Goal: Task Accomplishment & Management: Use online tool/utility

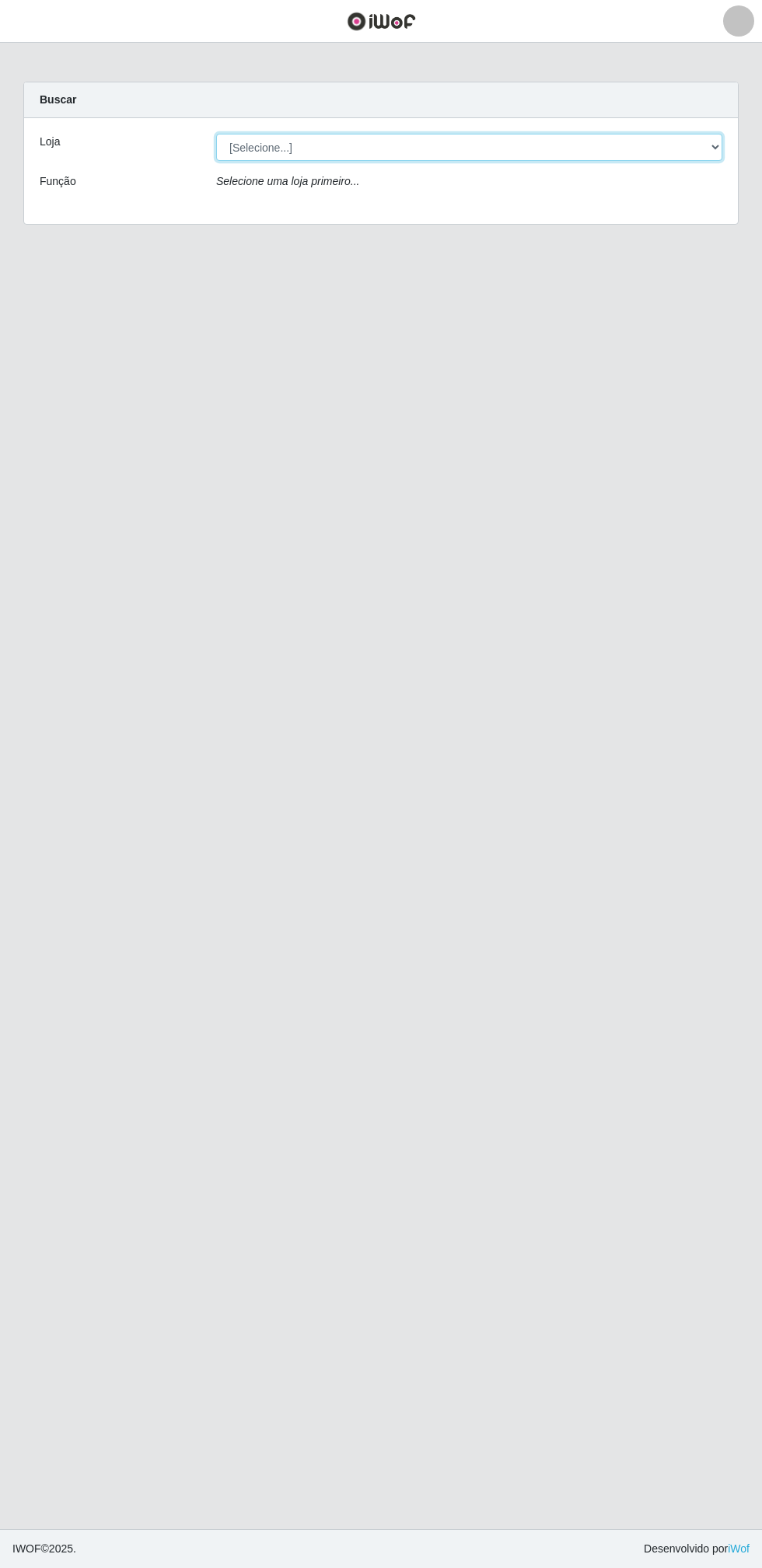
click at [475, 147] on select "[Selecione...] Atacado Vem - Loja 30 Laranjeiras Velha" at bounding box center [469, 147] width 506 height 27
select select "495"
click at [216, 134] on select "[Selecione...] Atacado Vem - Loja 30 Laranjeiras Velha" at bounding box center [469, 147] width 506 height 27
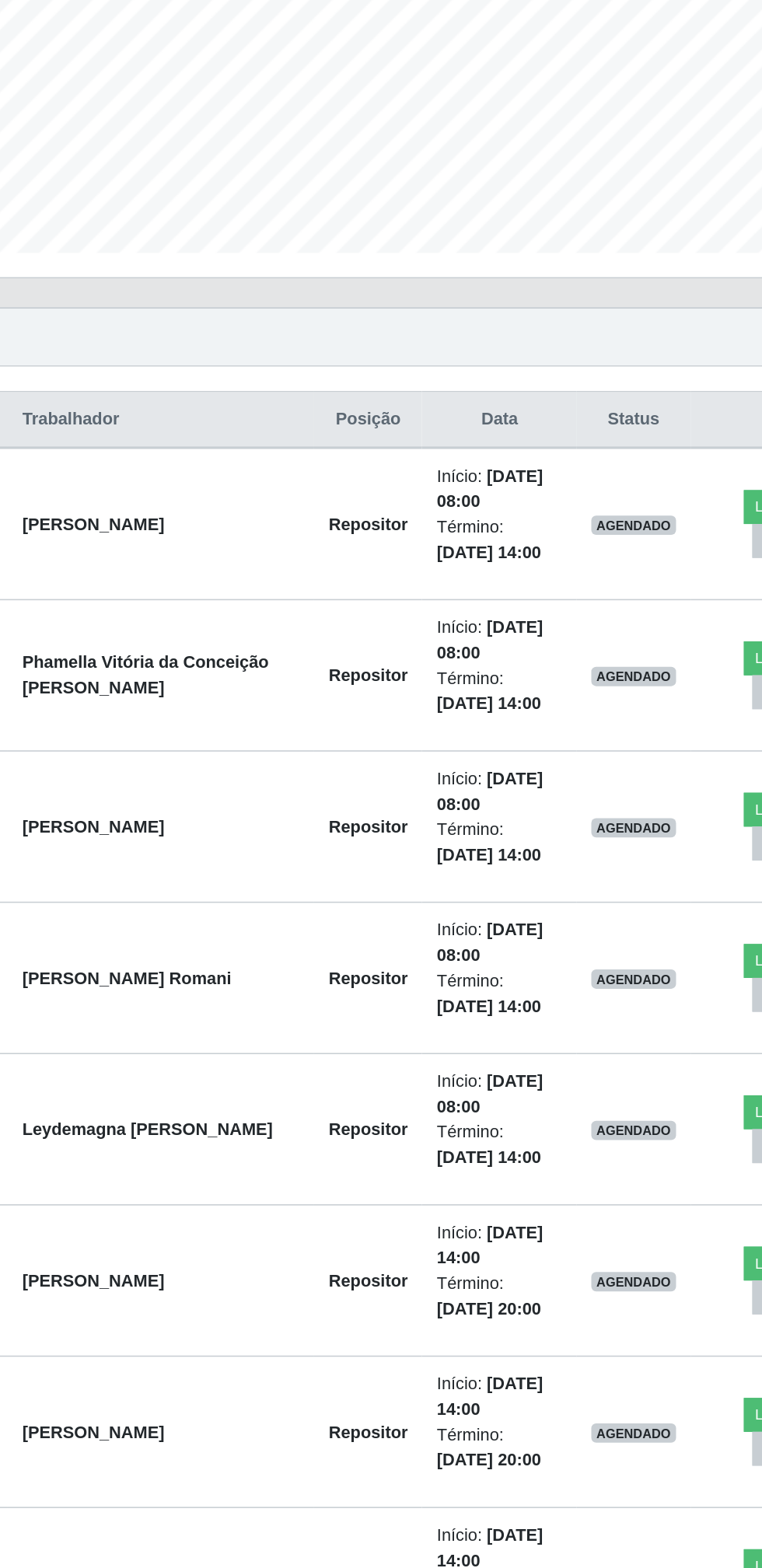
scroll to position [58, 0]
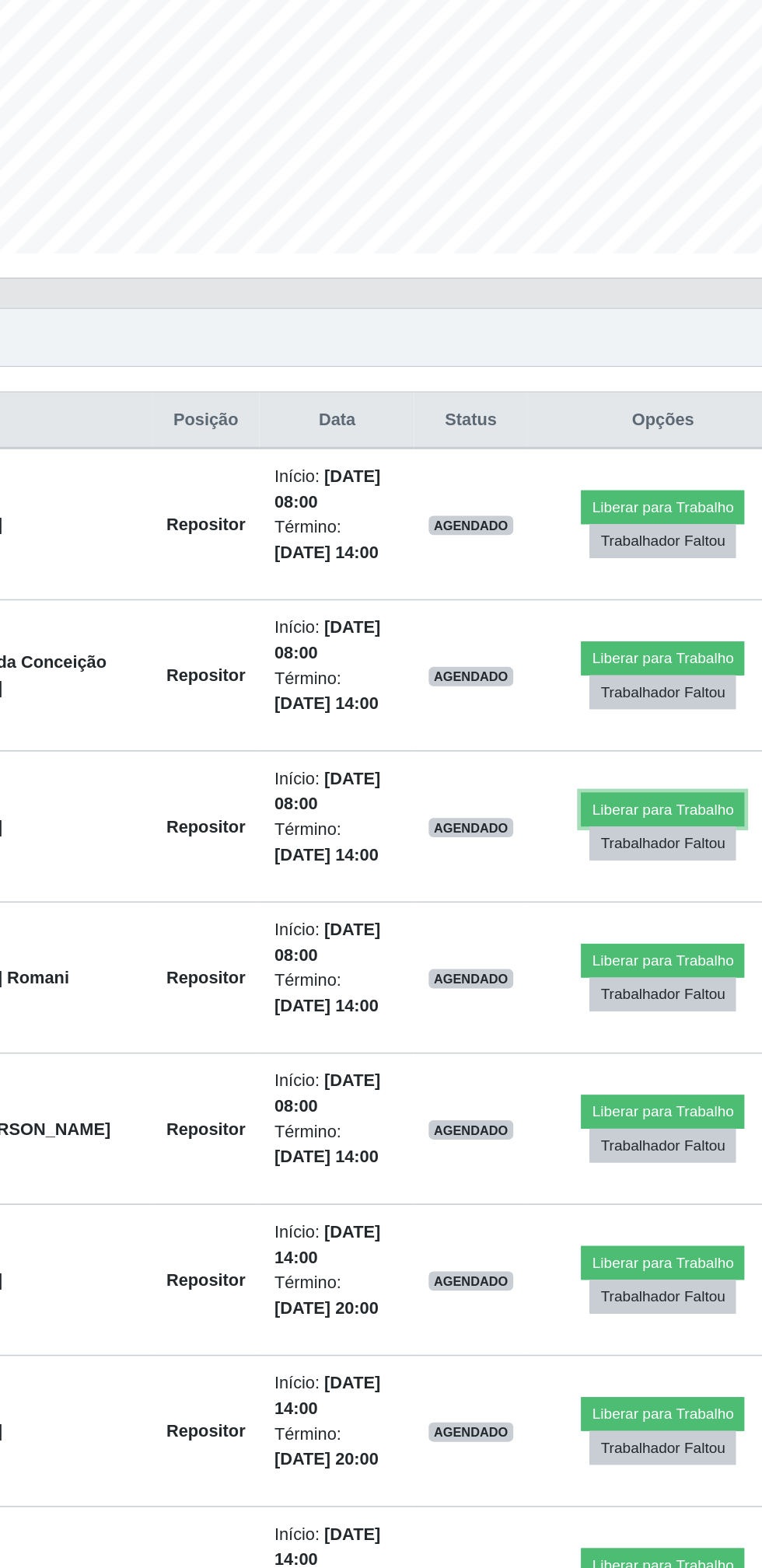
click at [645, 851] on button "Liberar para Trabalho" at bounding box center [634, 855] width 105 height 22
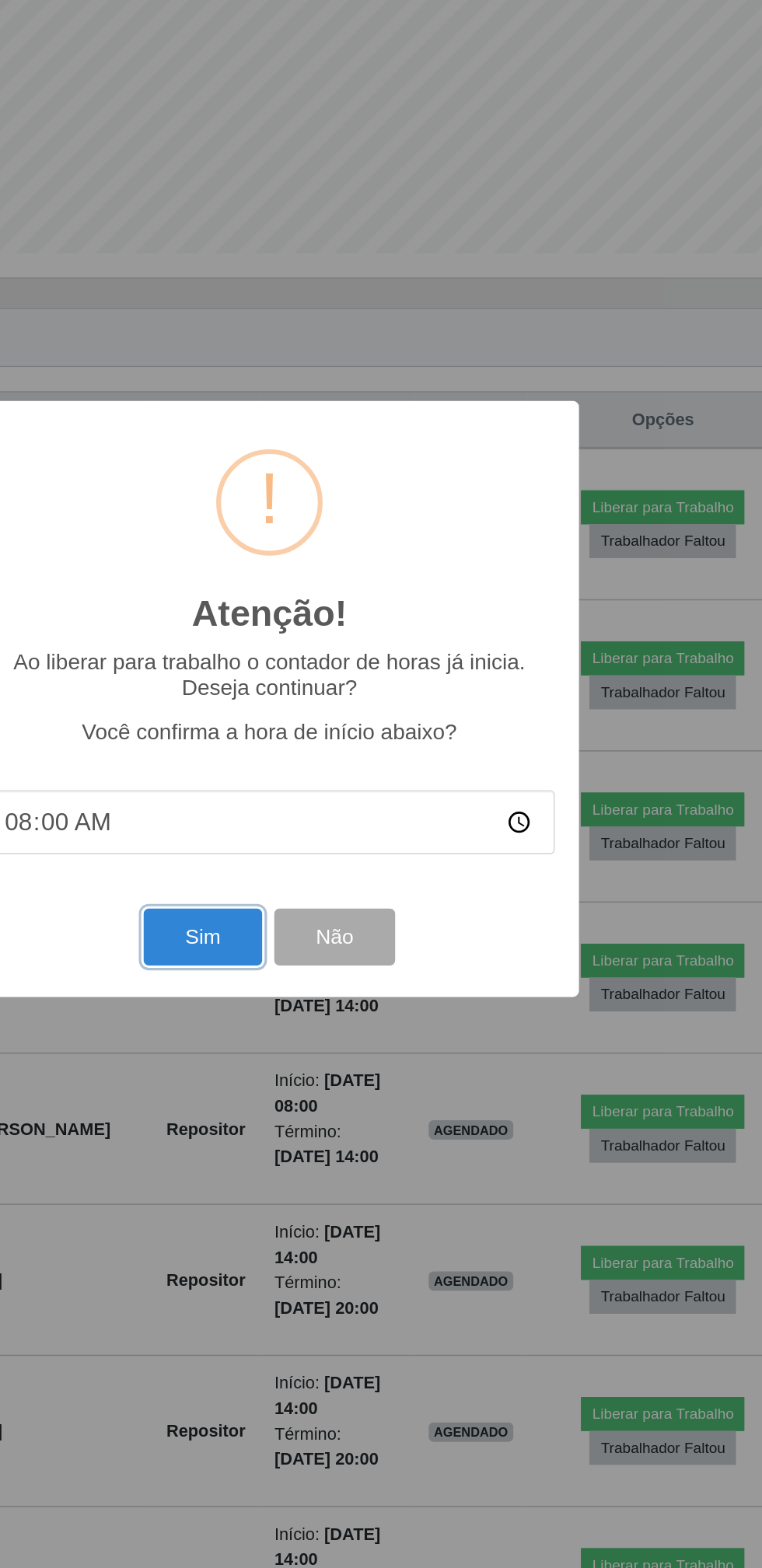
click at [332, 938] on button "Sim" at bounding box center [338, 937] width 75 height 37
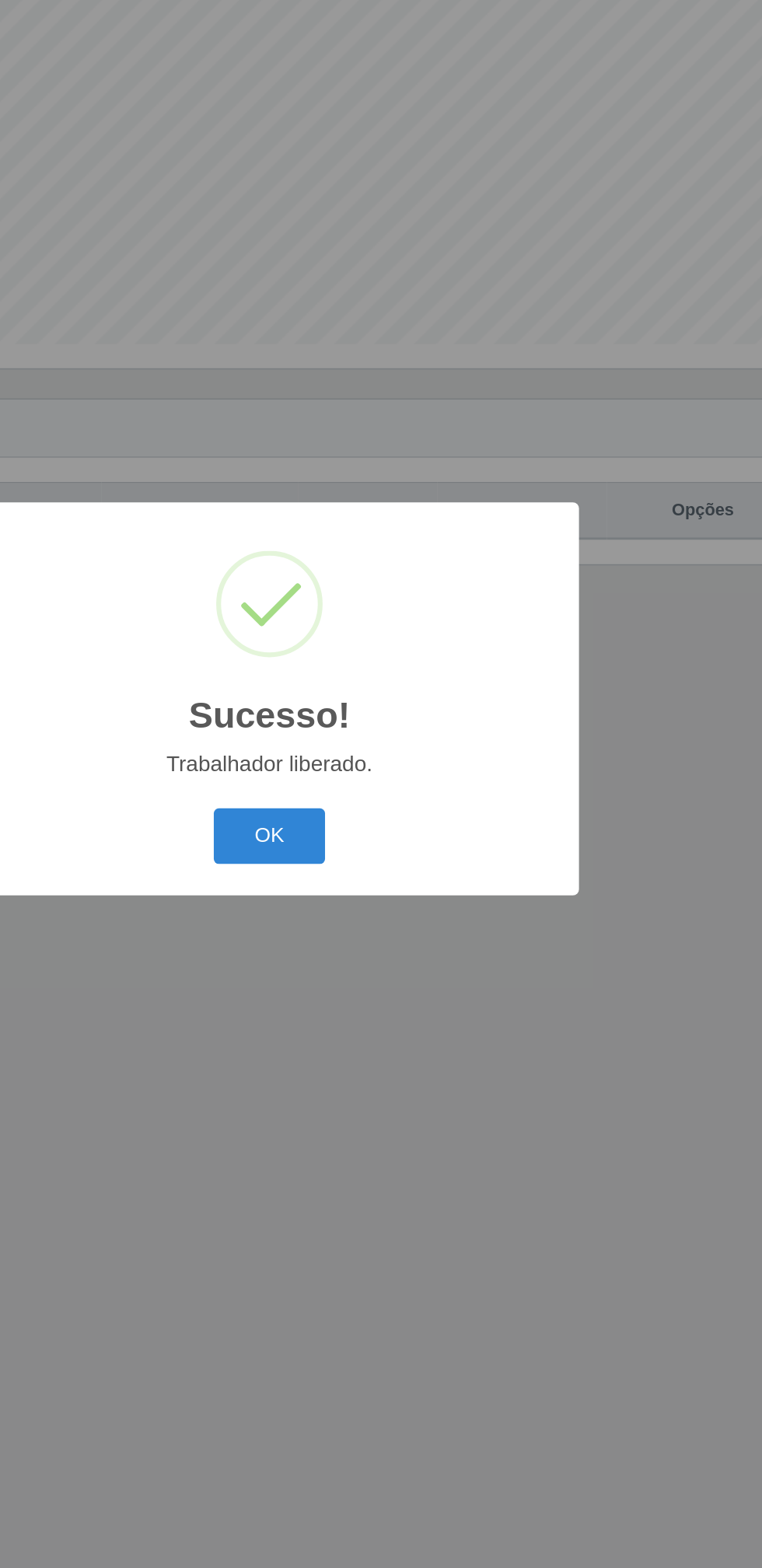
scroll to position [0, 0]
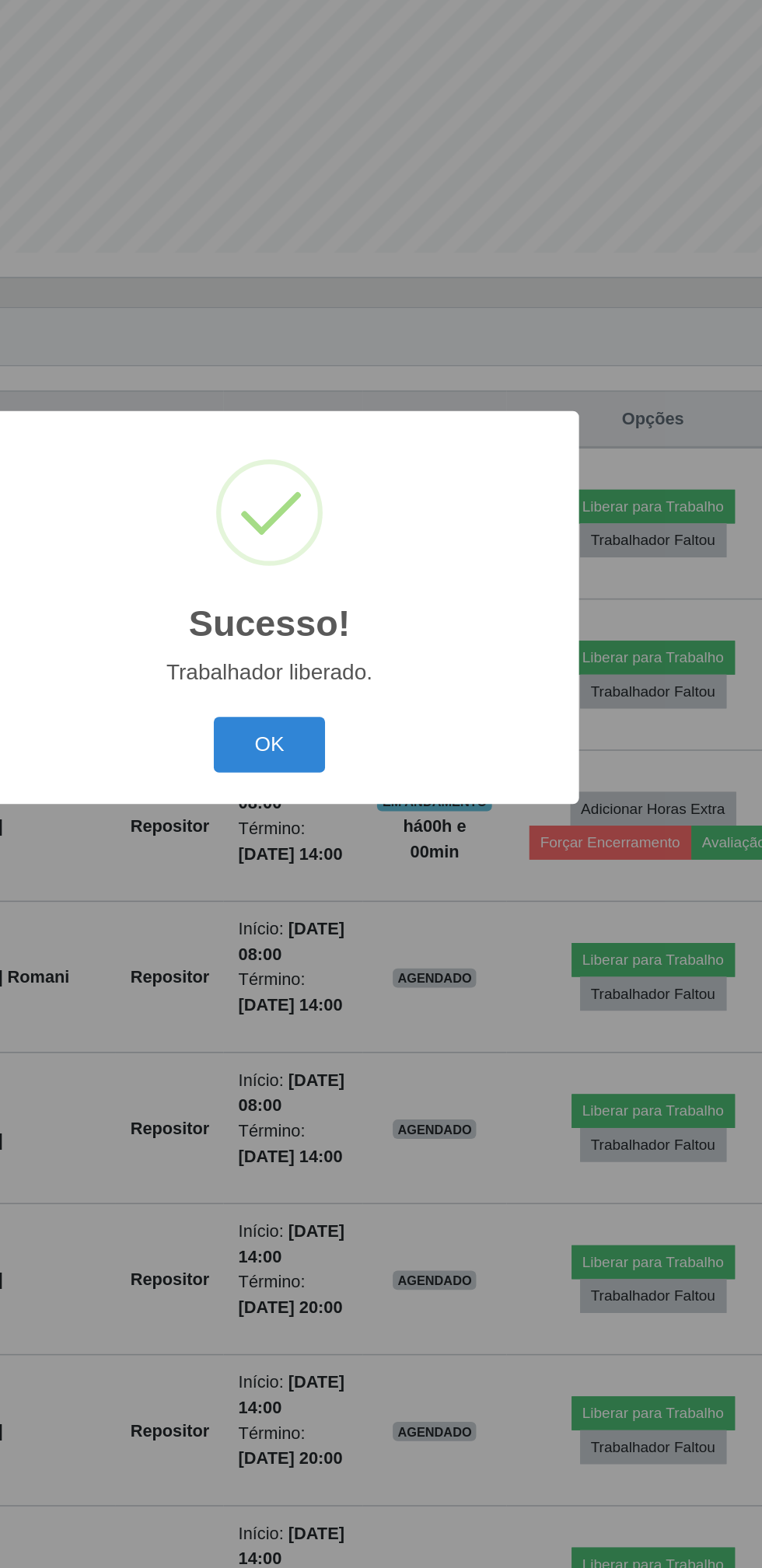
click at [376, 905] on div "Sucesso! × Trabalhador liberado. OK Cancel" at bounding box center [381, 784] width 398 height 252
click at [388, 881] on button "OK" at bounding box center [381, 873] width 72 height 37
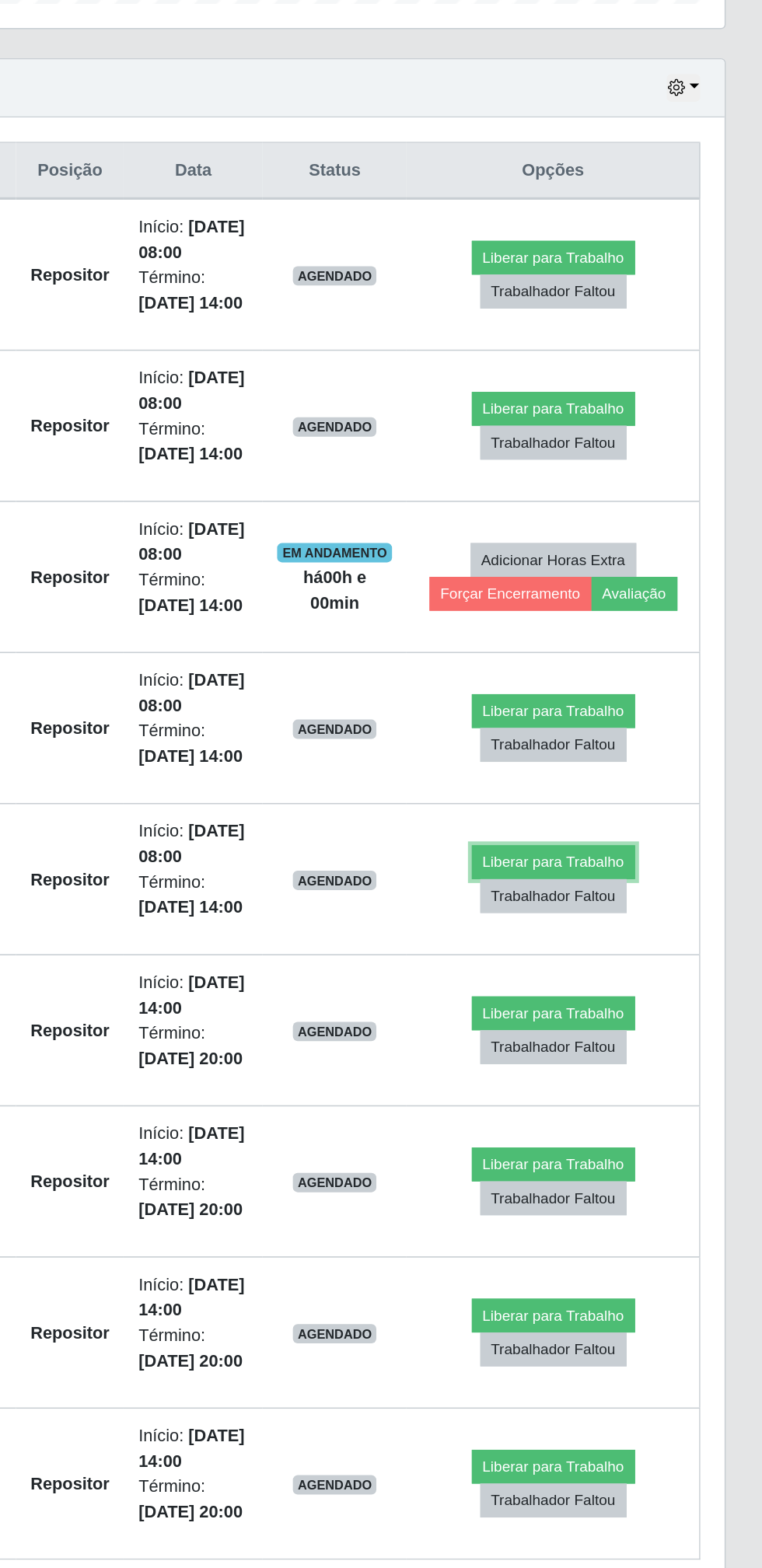
click at [636, 1110] on button "Liberar para Trabalho" at bounding box center [628, 1107] width 105 height 22
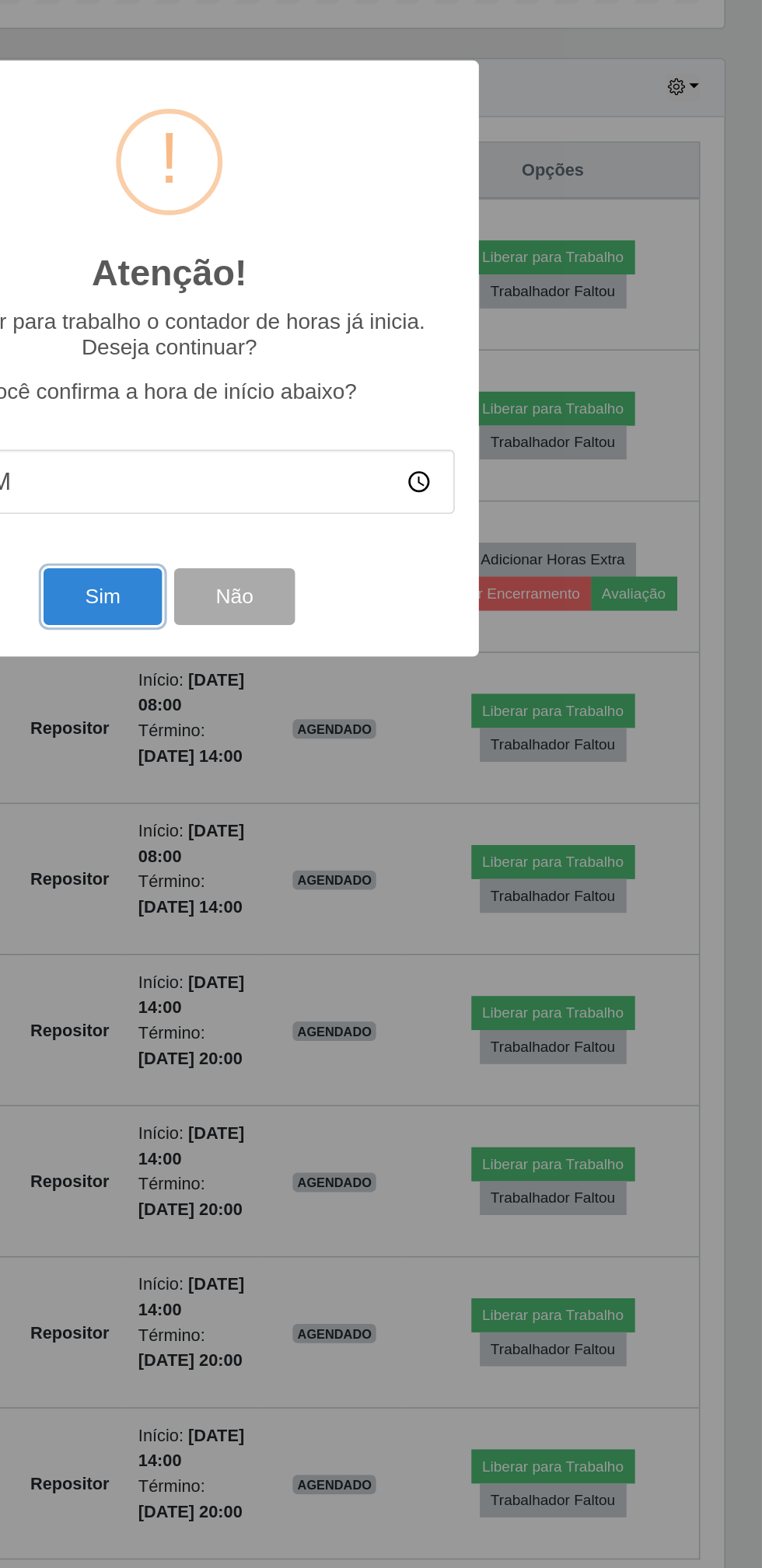
click at [339, 939] on button "Sim" at bounding box center [338, 937] width 75 height 37
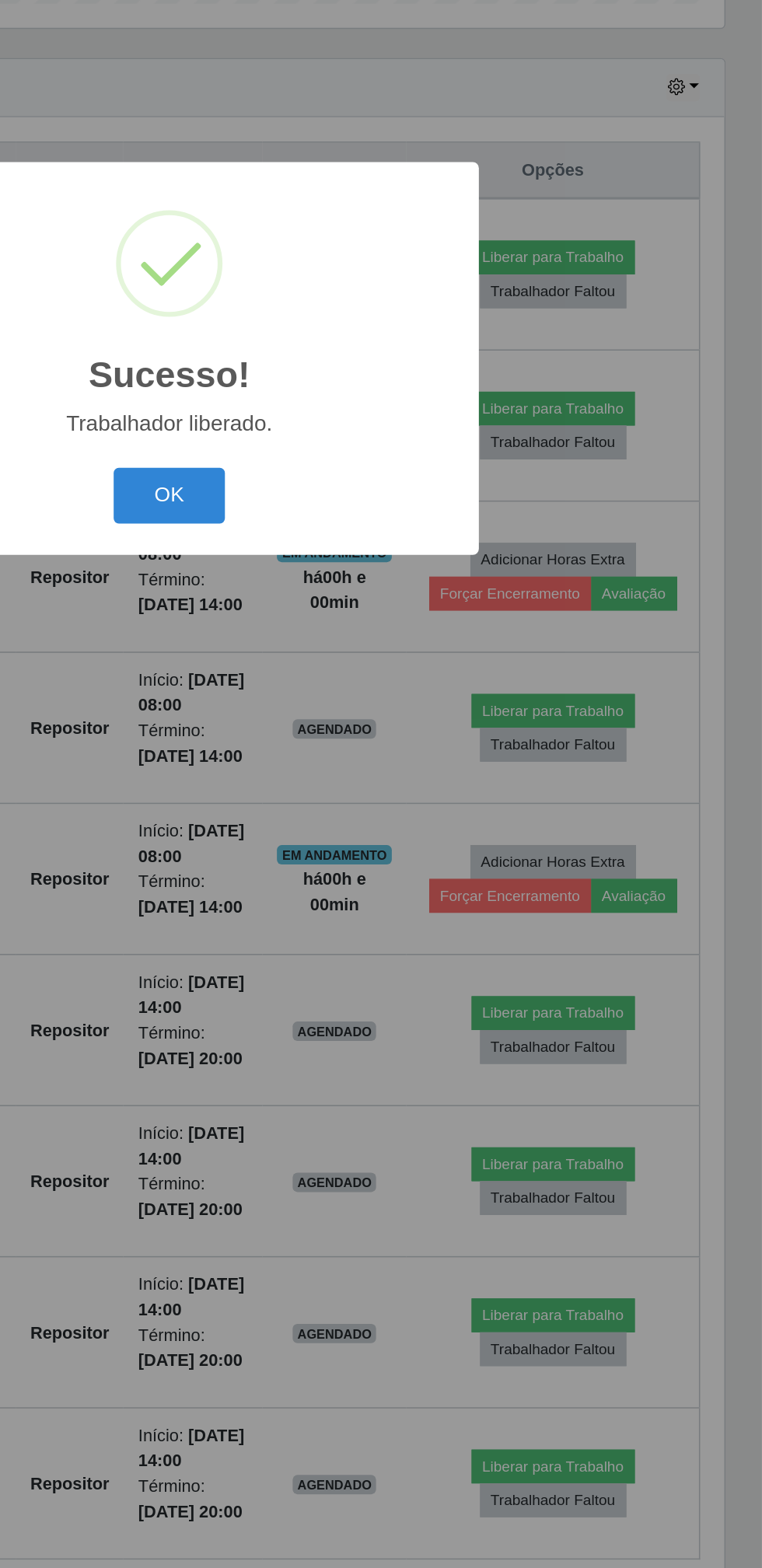
click at [384, 880] on button "OK" at bounding box center [381, 873] width 72 height 37
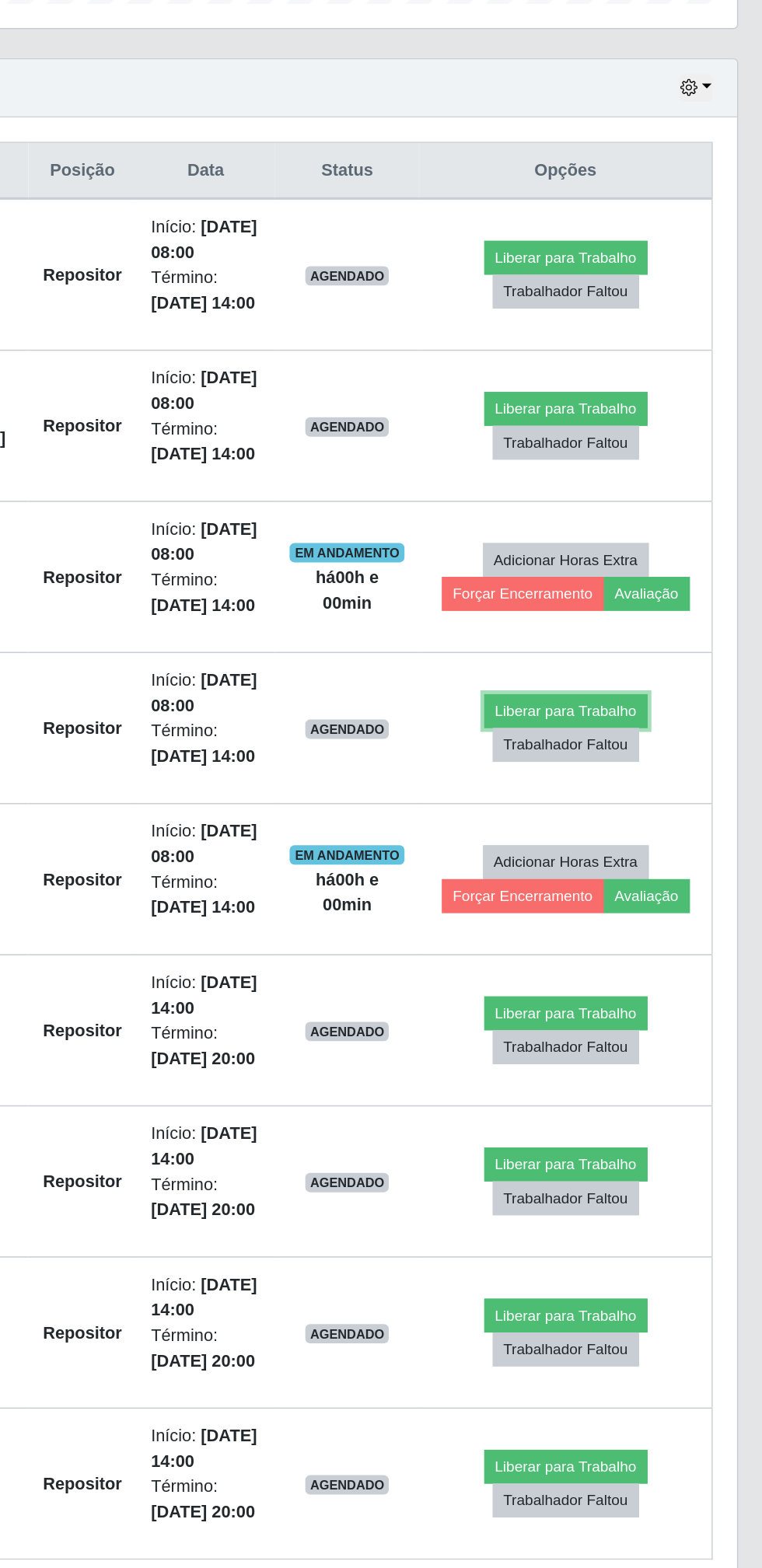
click at [620, 1008] on button "Liberar para Trabalho" at bounding box center [628, 1010] width 105 height 22
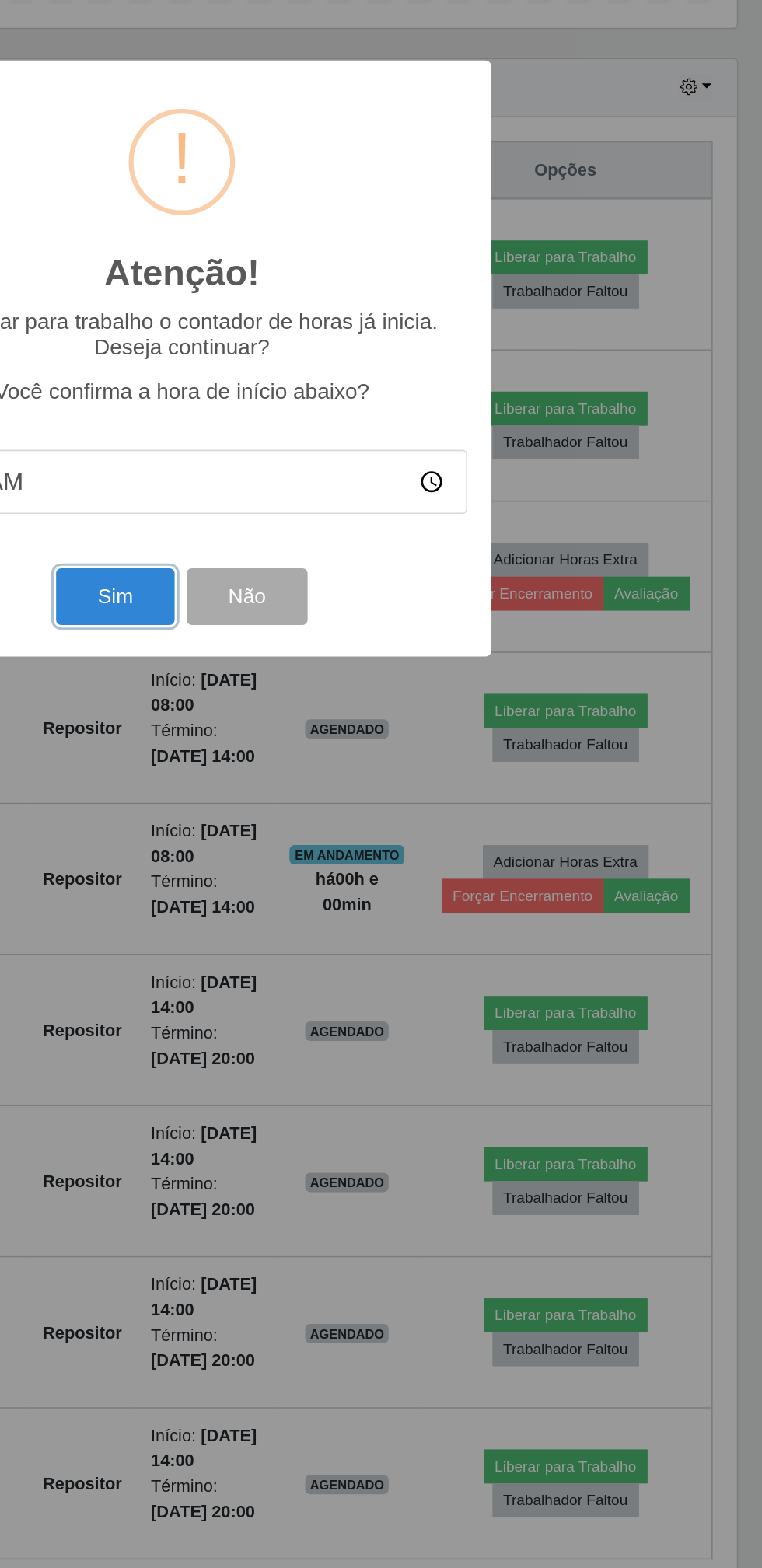
click at [341, 953] on button "Sim" at bounding box center [338, 937] width 75 height 37
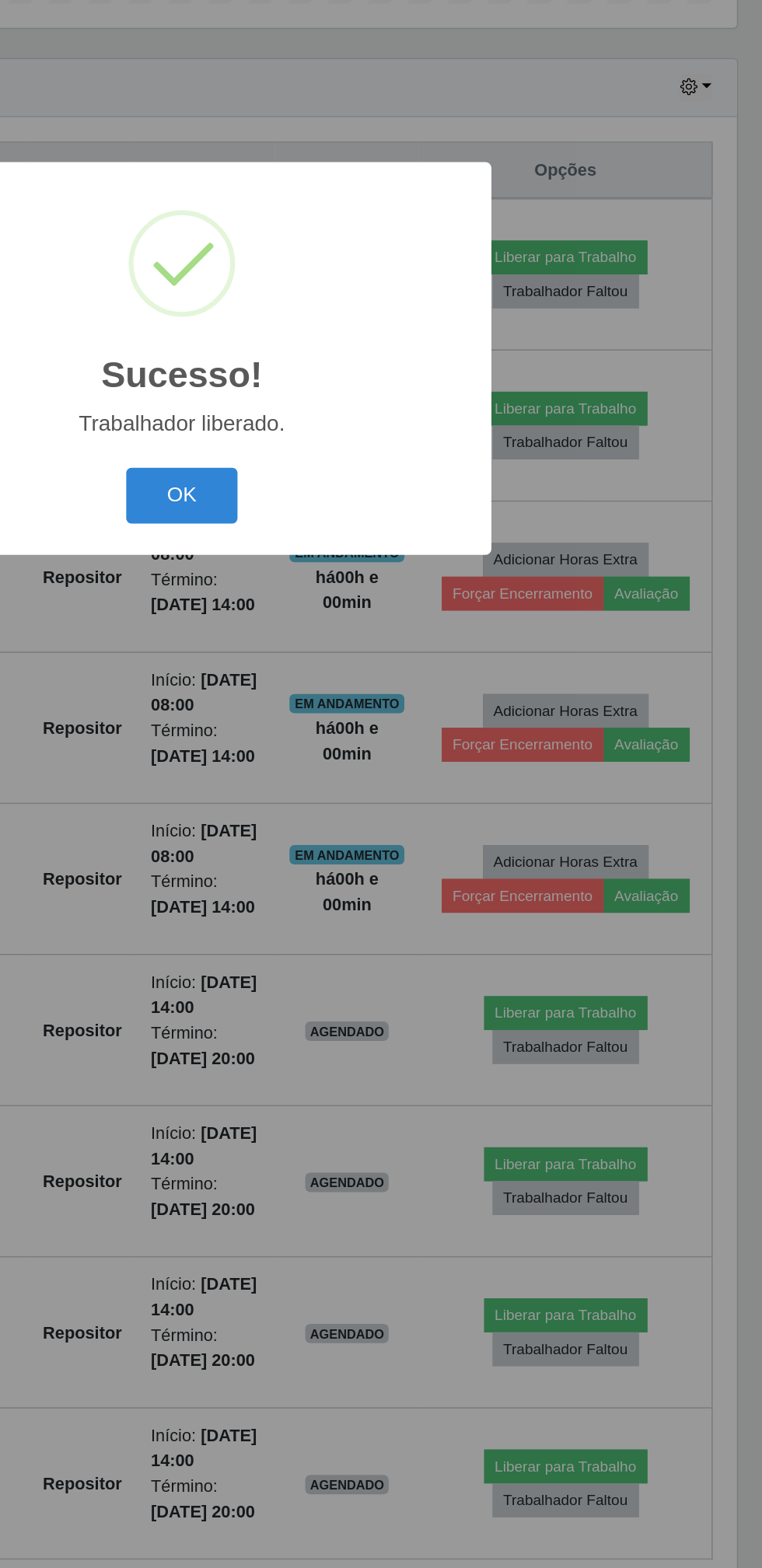
click at [381, 887] on button "OK" at bounding box center [381, 873] width 72 height 37
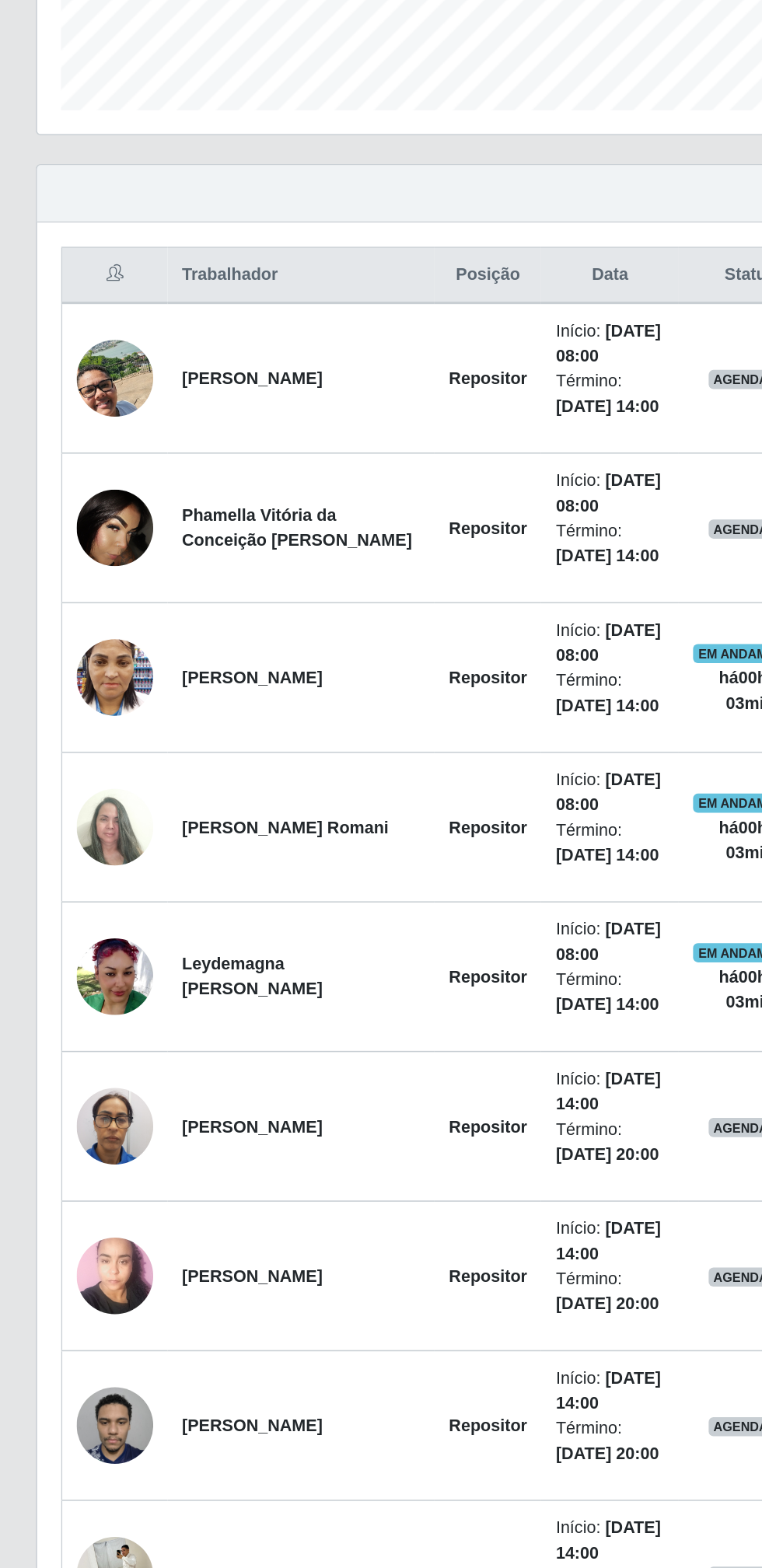
scroll to position [20, 0]
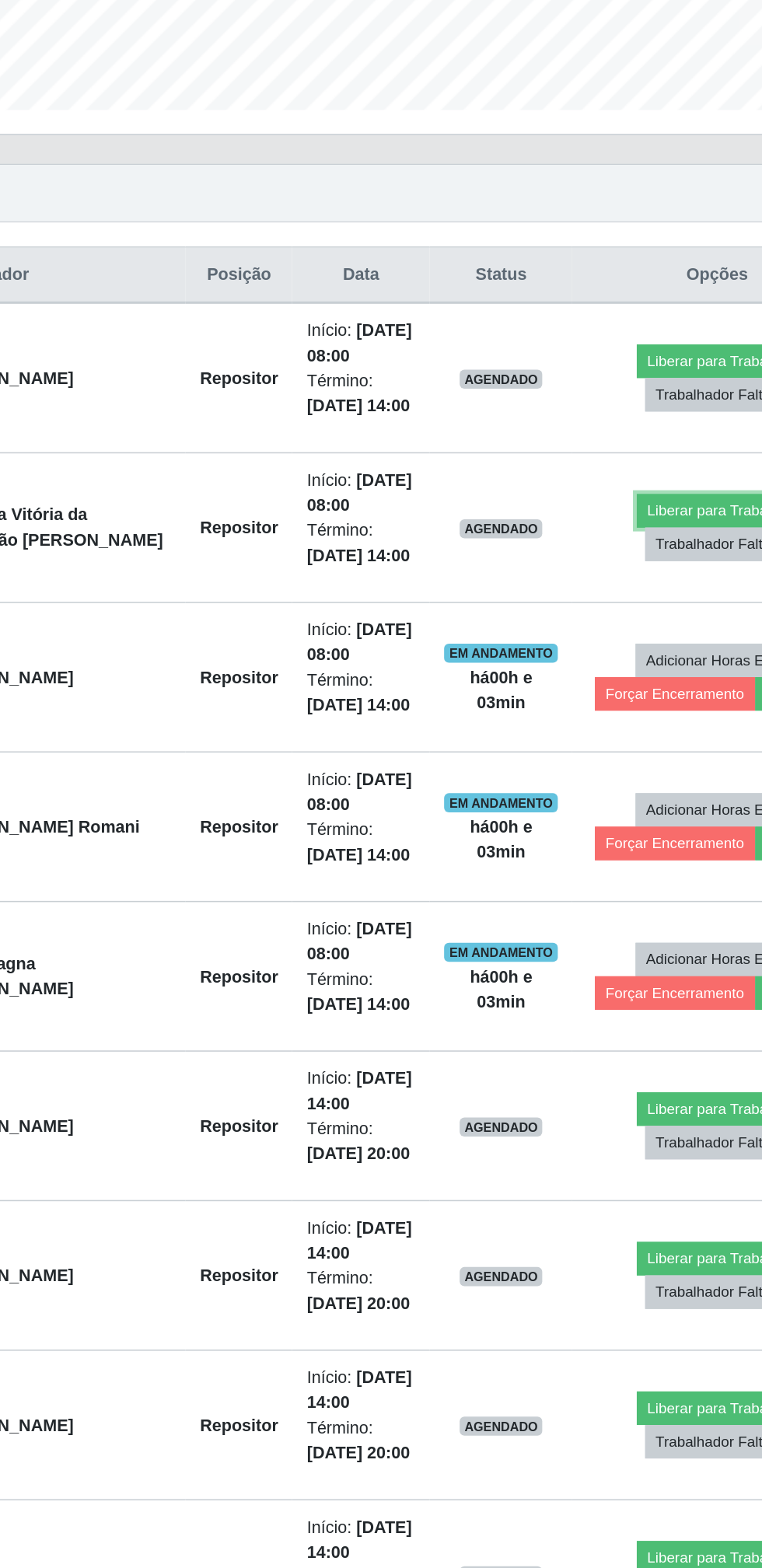
click at [609, 793] on button "Liberar para Trabalho" at bounding box center [628, 796] width 105 height 22
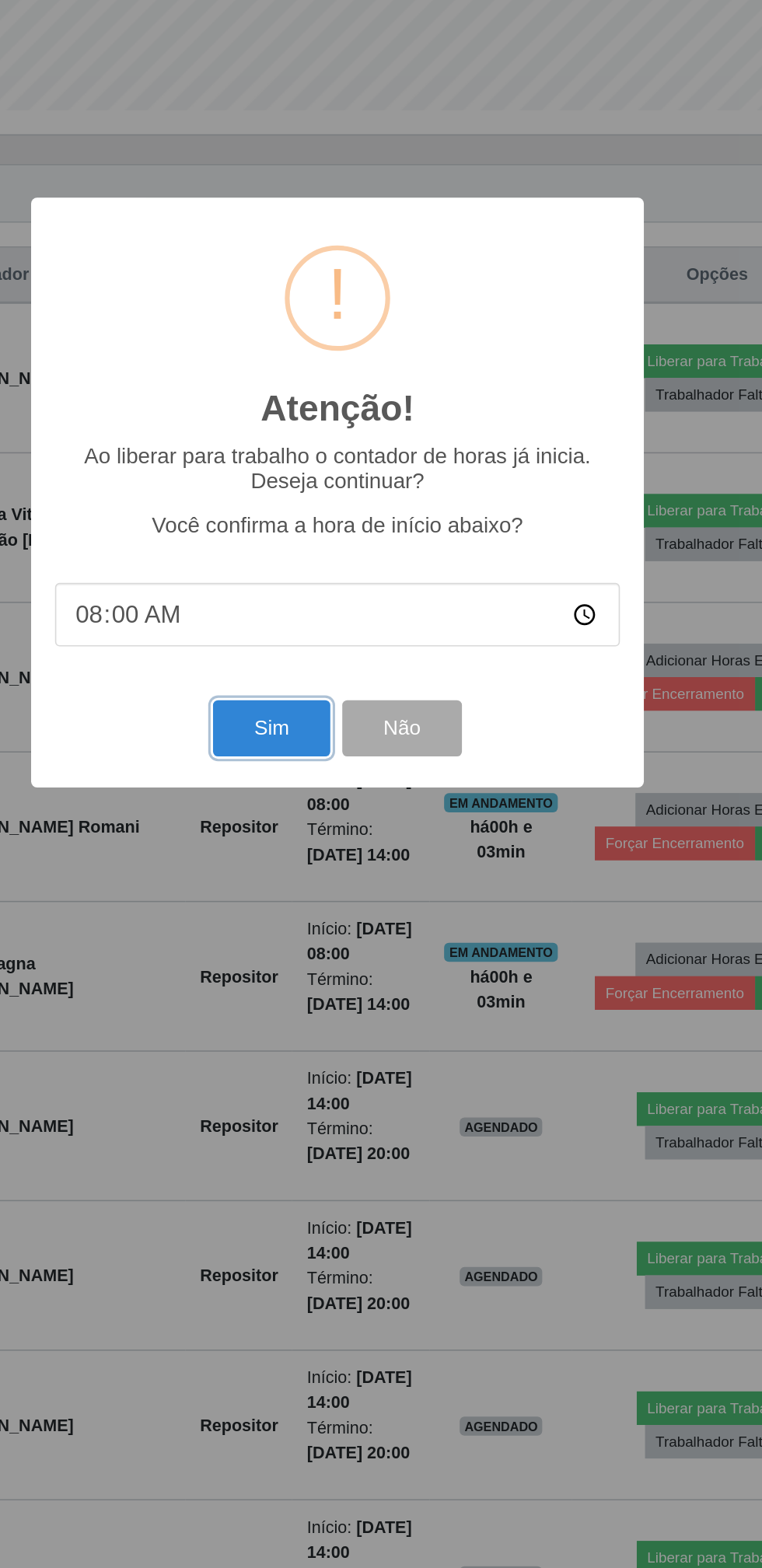
click at [342, 936] on button "Sim" at bounding box center [338, 937] width 75 height 37
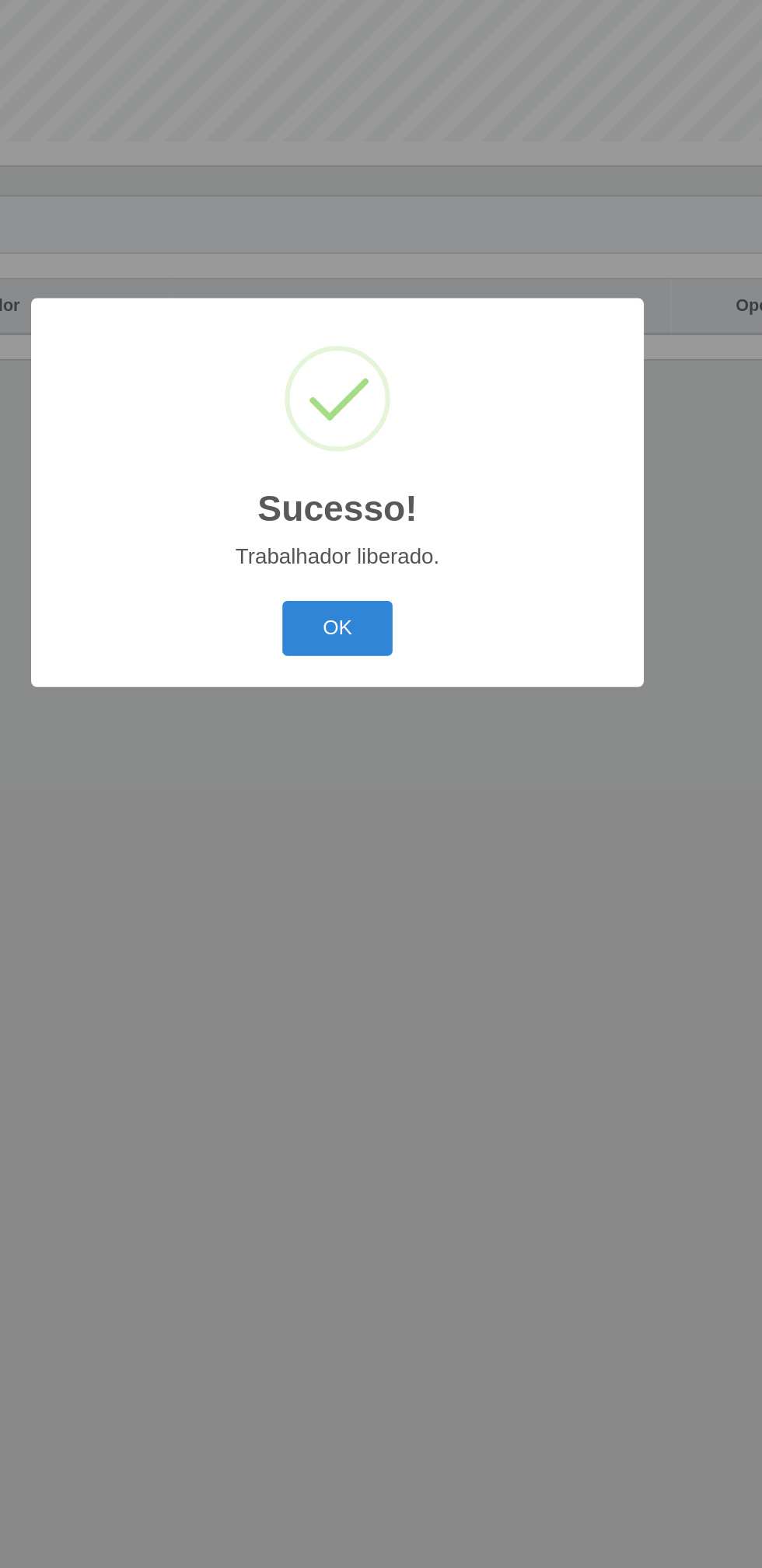
scroll to position [0, 0]
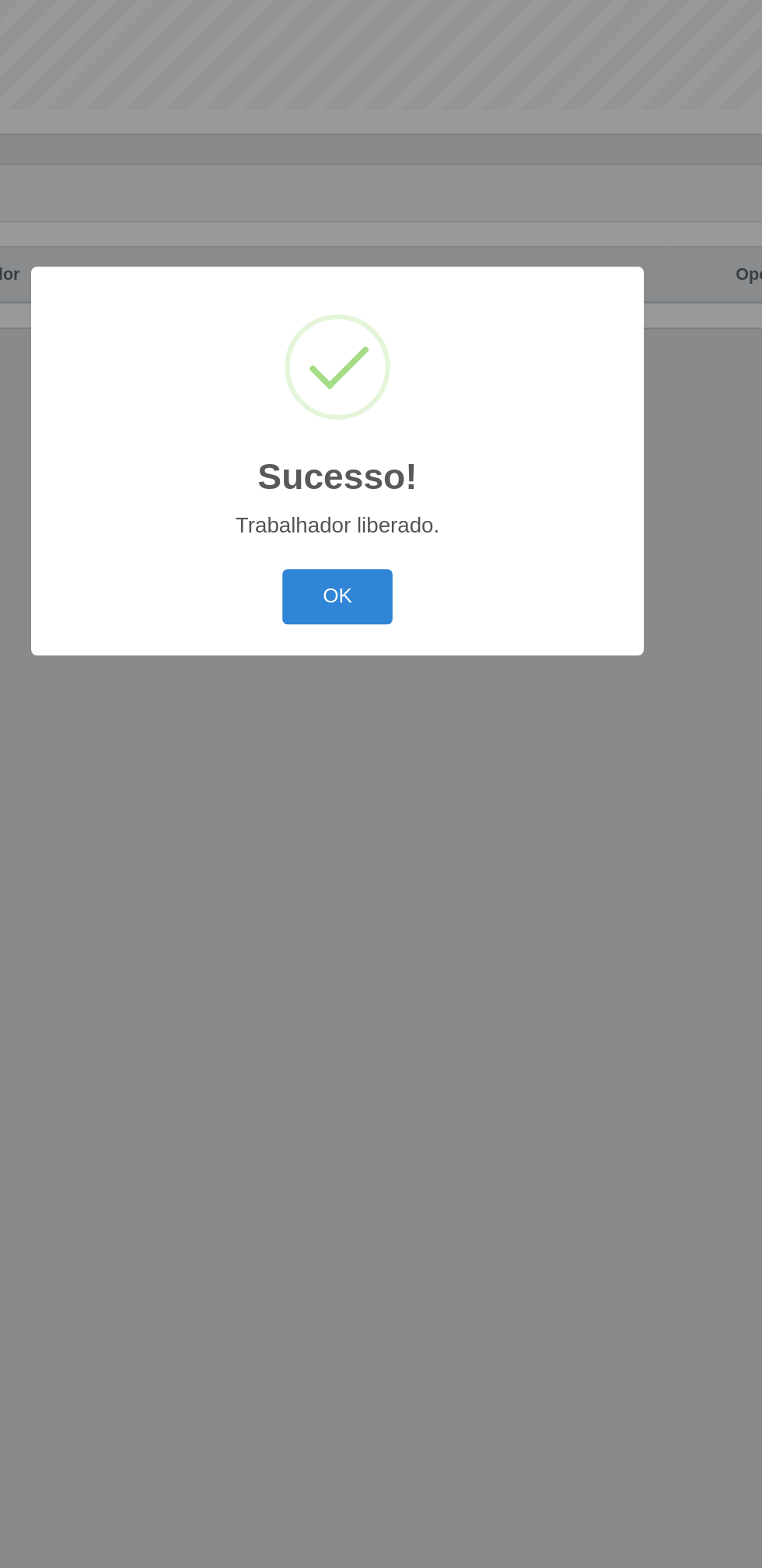
click at [388, 863] on button "OK" at bounding box center [381, 873] width 72 height 37
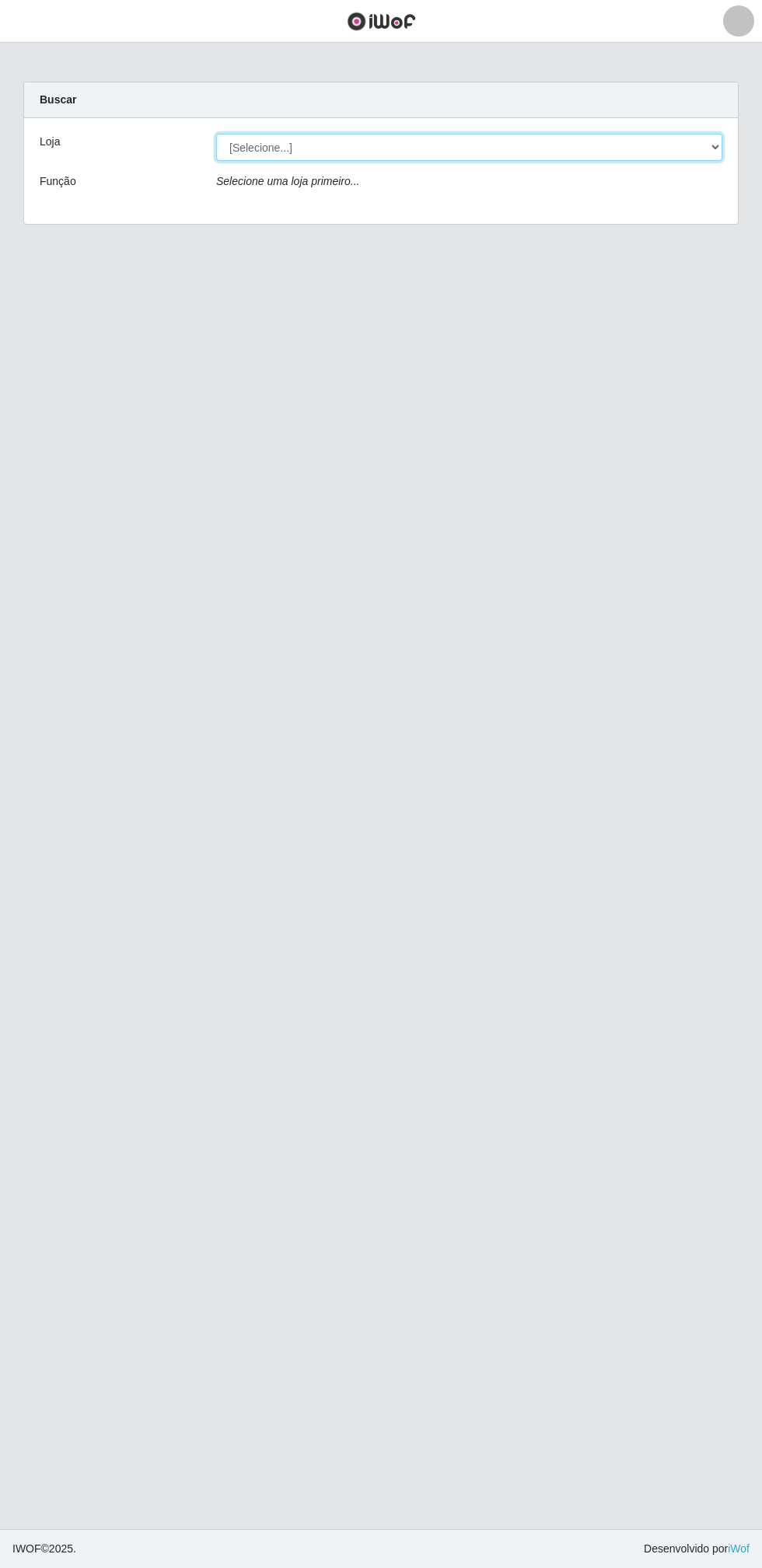
click at [446, 157] on select "[Selecione...] Atacado Vem - Loja 30 Laranjeiras Velha" at bounding box center [469, 147] width 506 height 27
select select "495"
click at [216, 134] on select "[Selecione...] Atacado Vem - Loja 30 Laranjeiras Velha" at bounding box center [469, 147] width 506 height 27
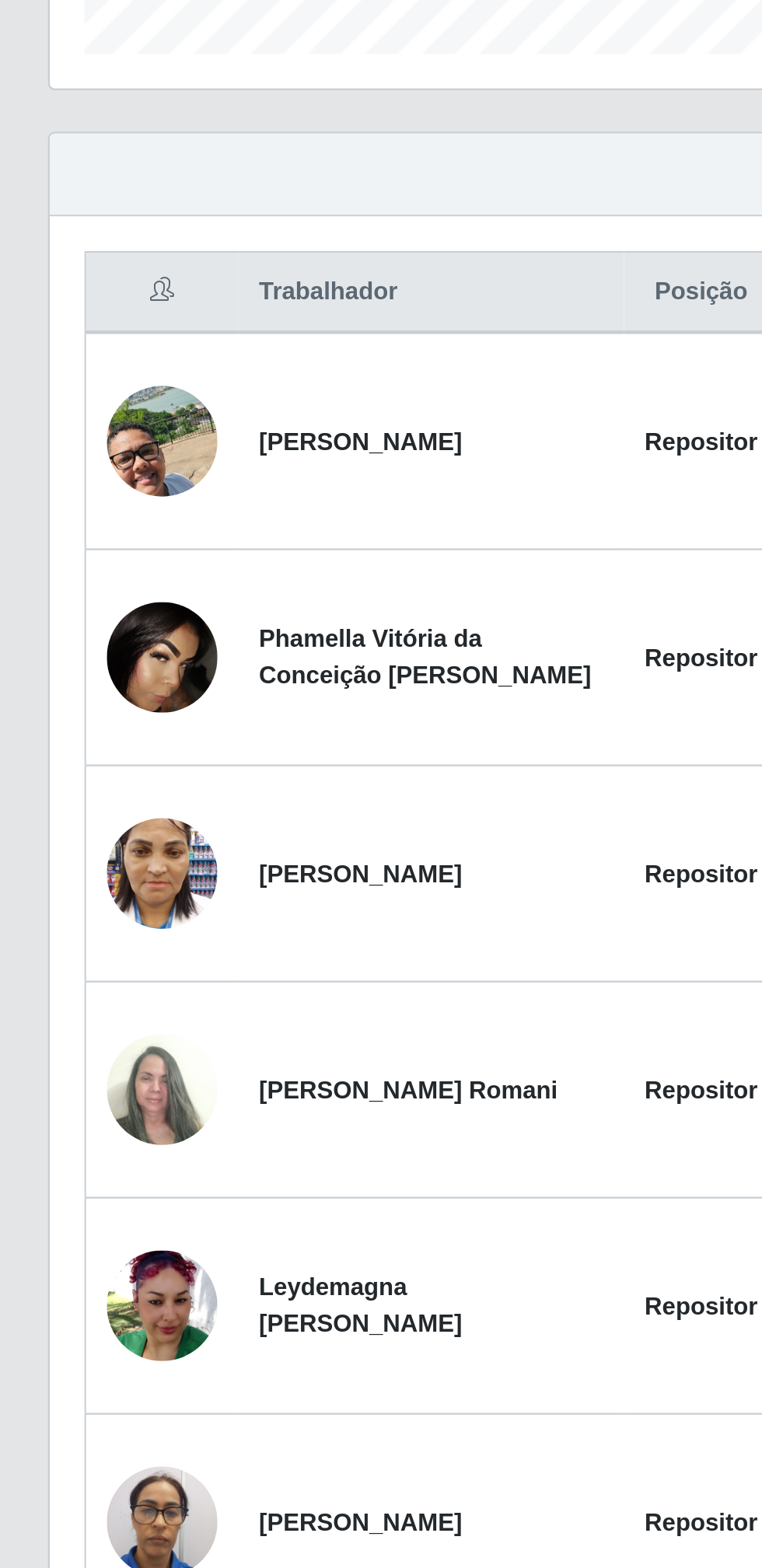
scroll to position [58, 0]
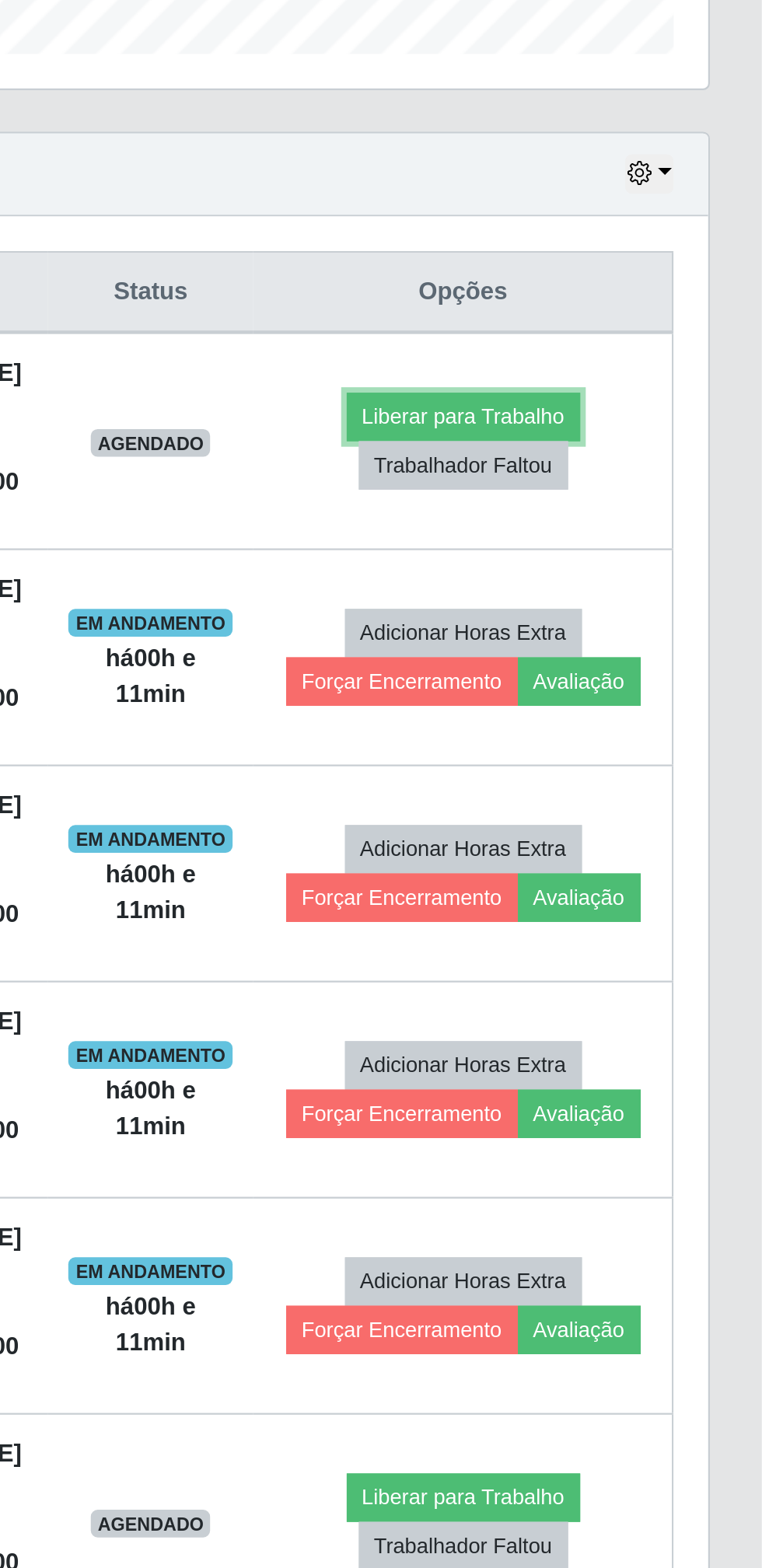
click at [652, 663] on button "Liberar para Trabalho" at bounding box center [628, 661] width 105 height 22
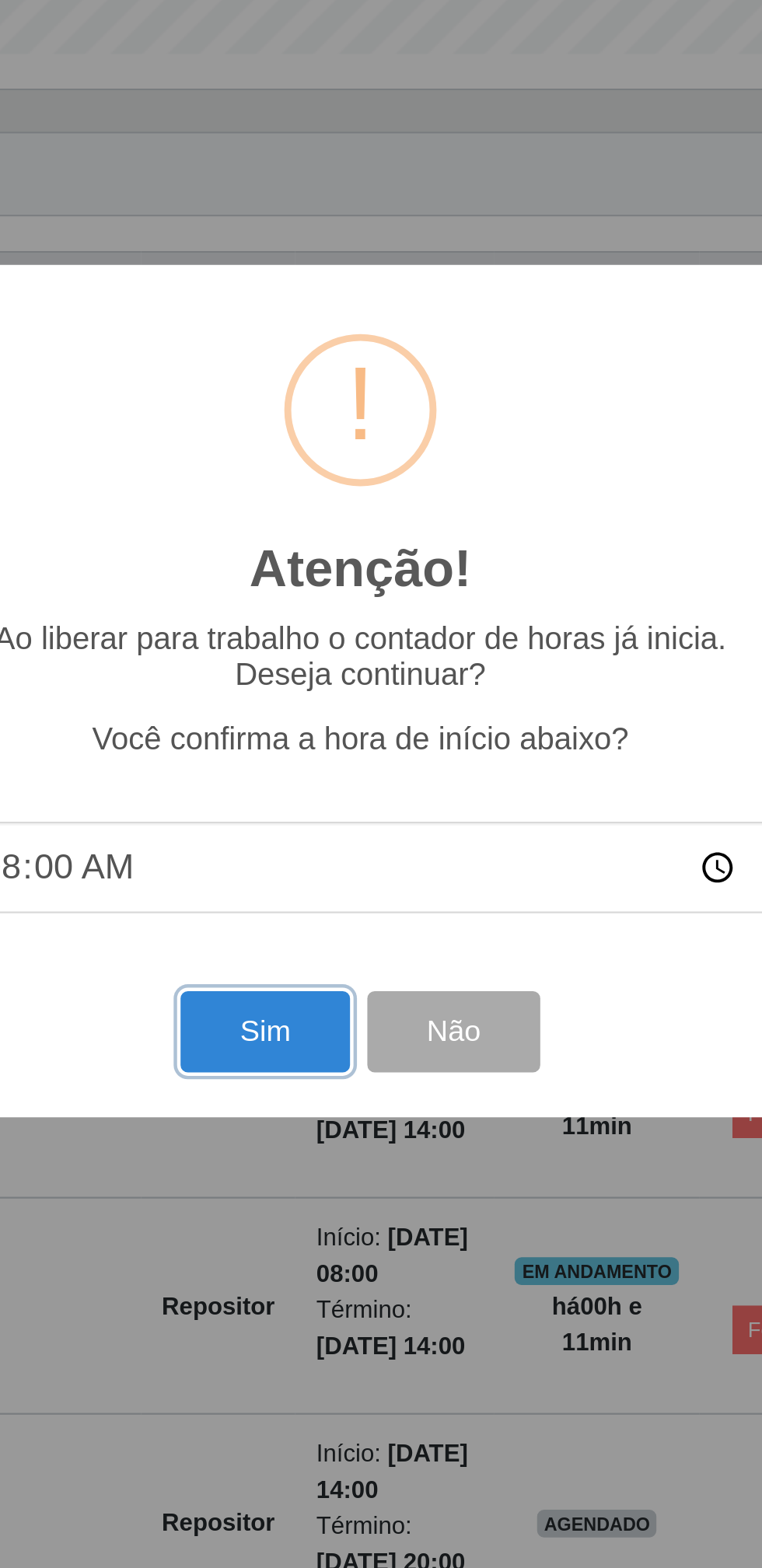
click at [341, 942] on button "Sim" at bounding box center [338, 937] width 75 height 37
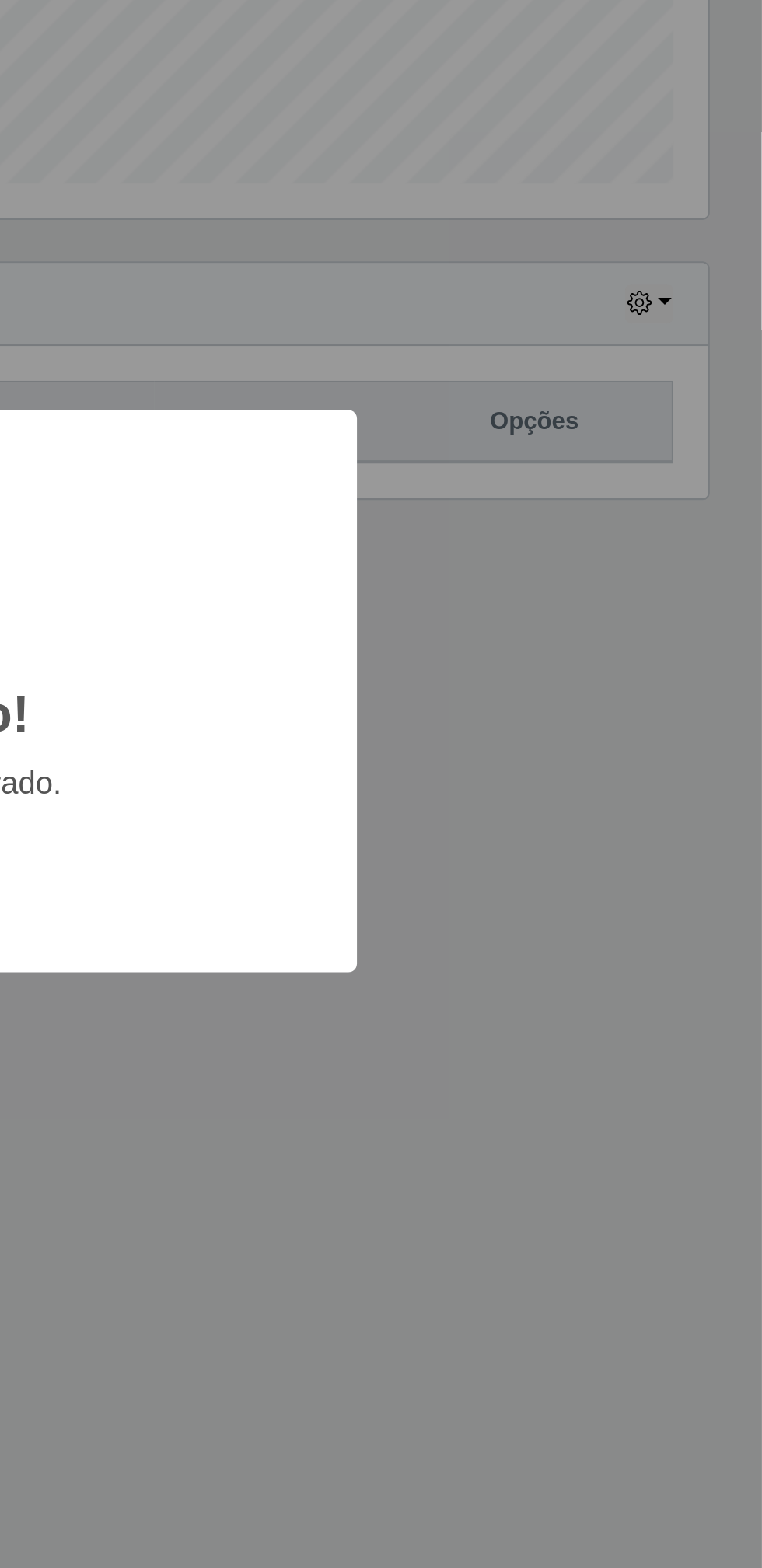
scroll to position [0, 0]
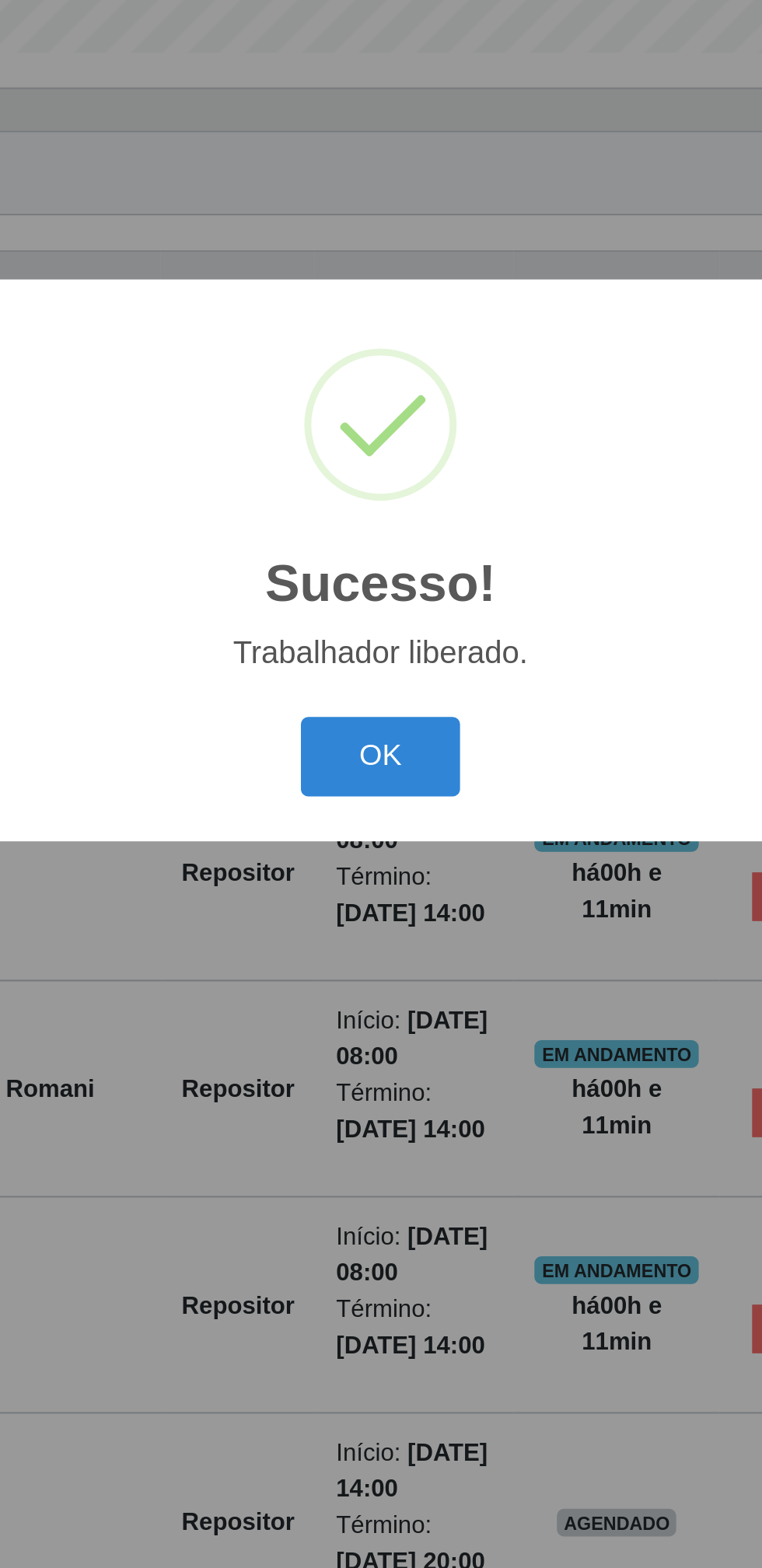
click at [380, 859] on button "OK" at bounding box center [381, 873] width 72 height 37
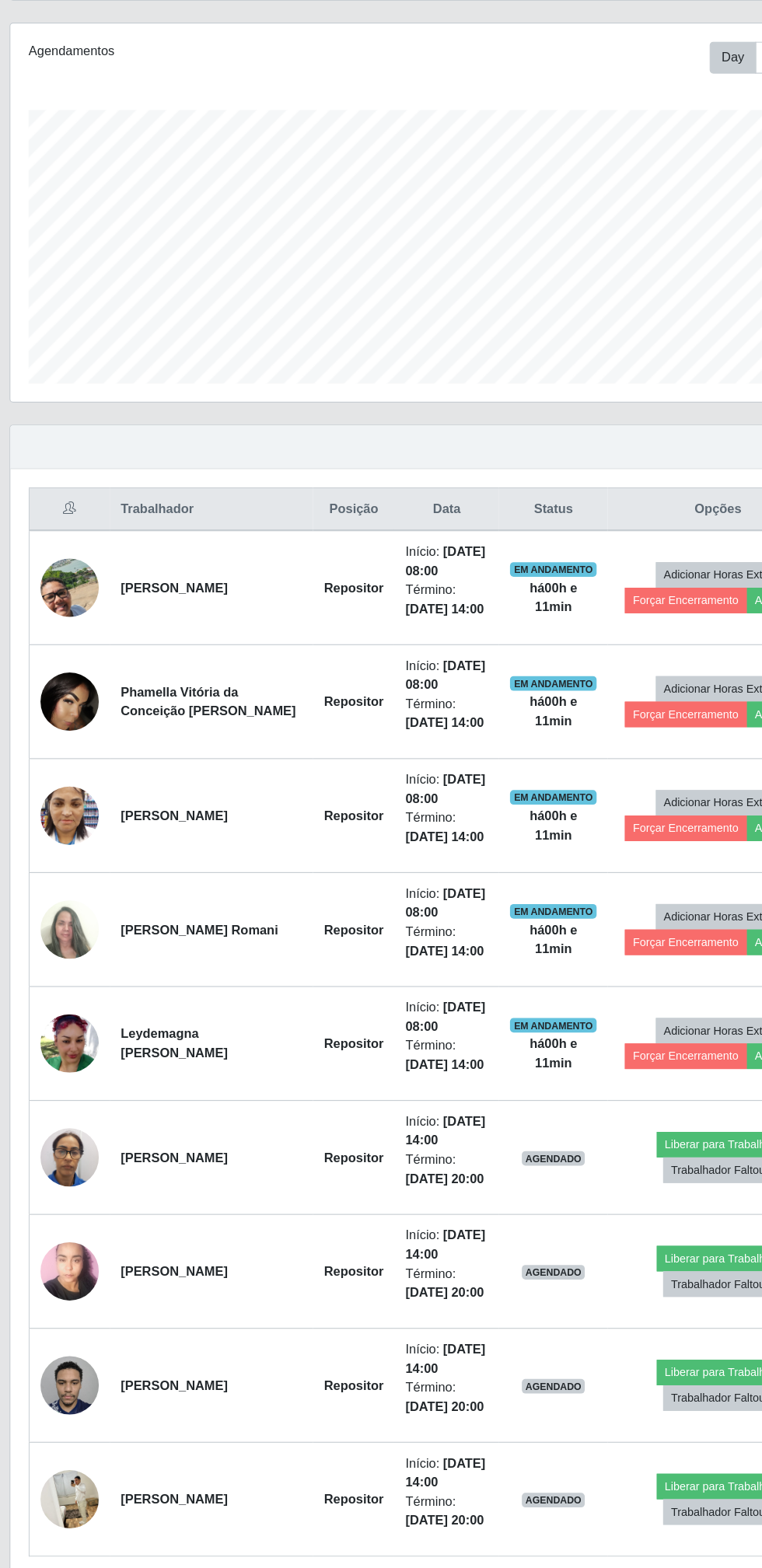
scroll to position [2, 0]
